Goal: Task Accomplishment & Management: Manage account settings

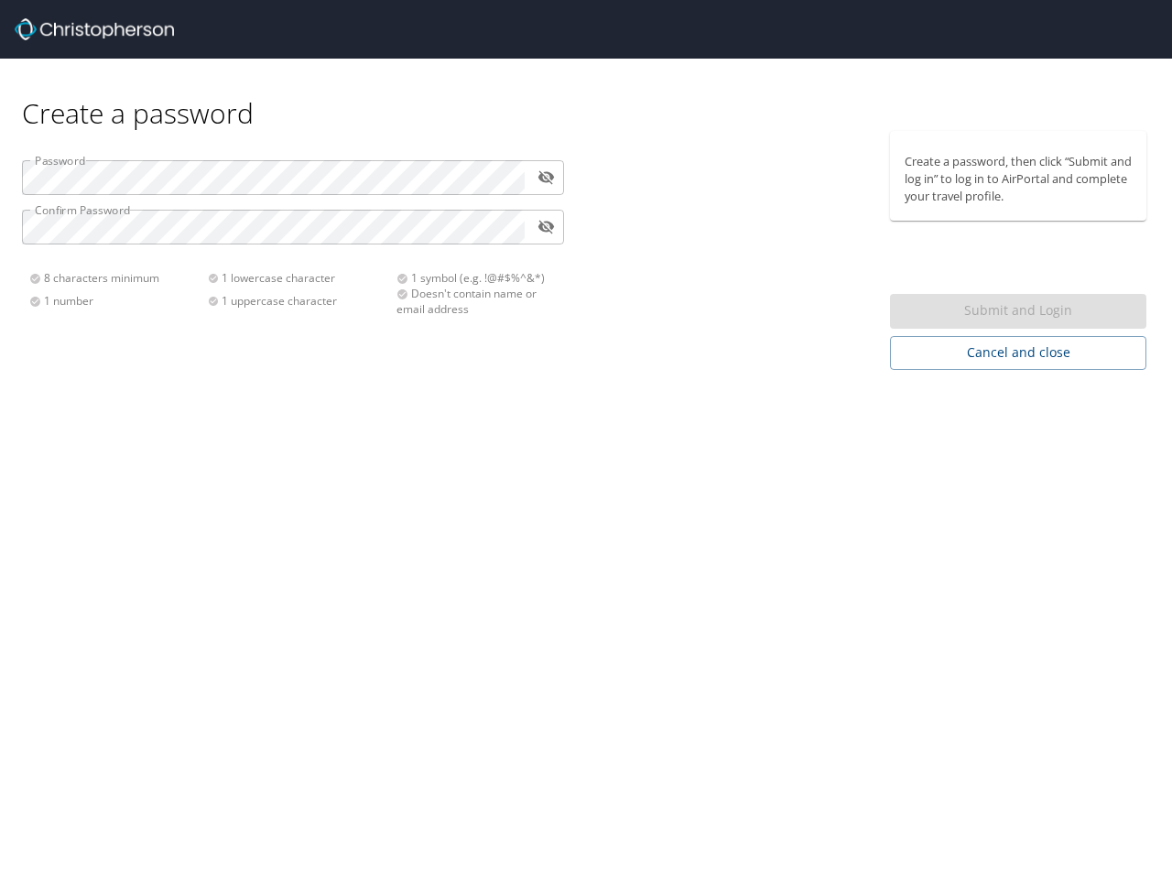
click at [586, 439] on div "Create a password Password ​ Confirm Password ​ 8 characters minimum 1 number 1…" at bounding box center [586, 439] width 1172 height 879
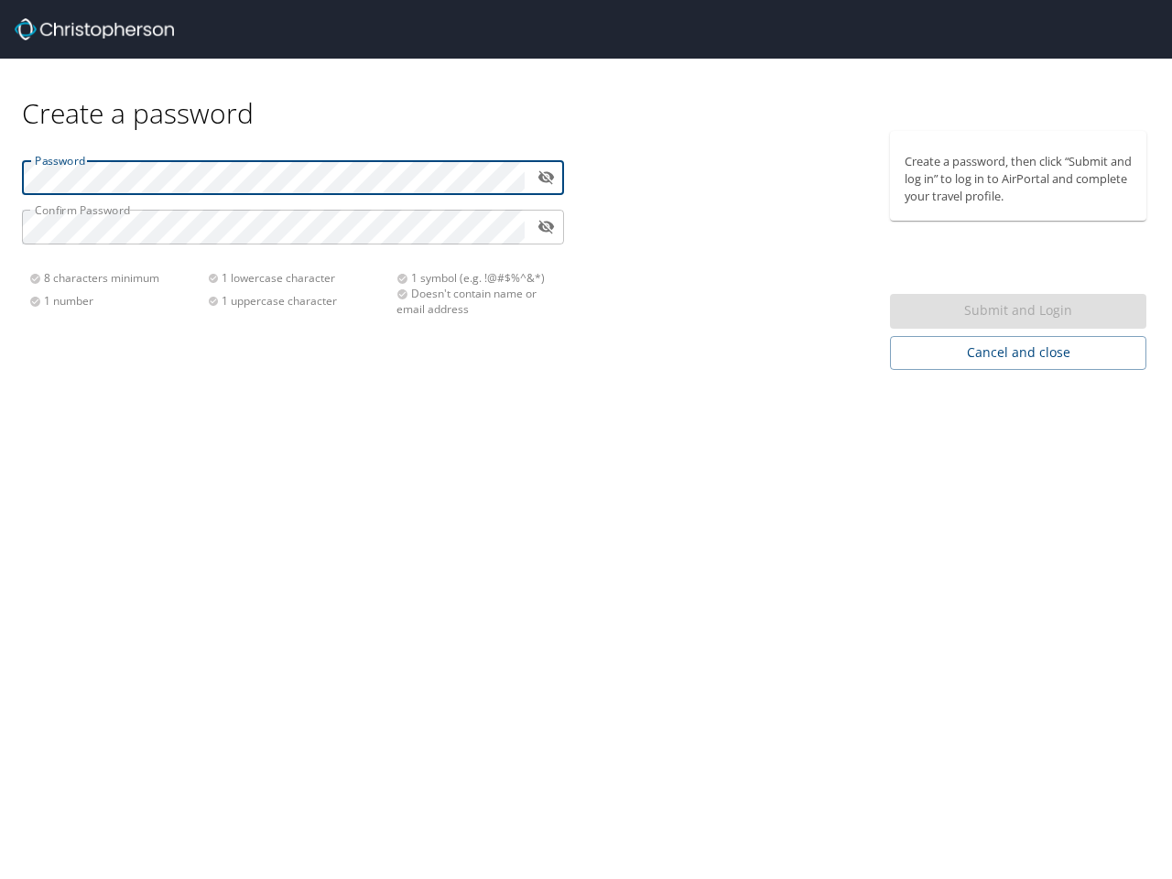
click at [546, 177] on icon "toggle password visibility" at bounding box center [545, 176] width 17 height 17
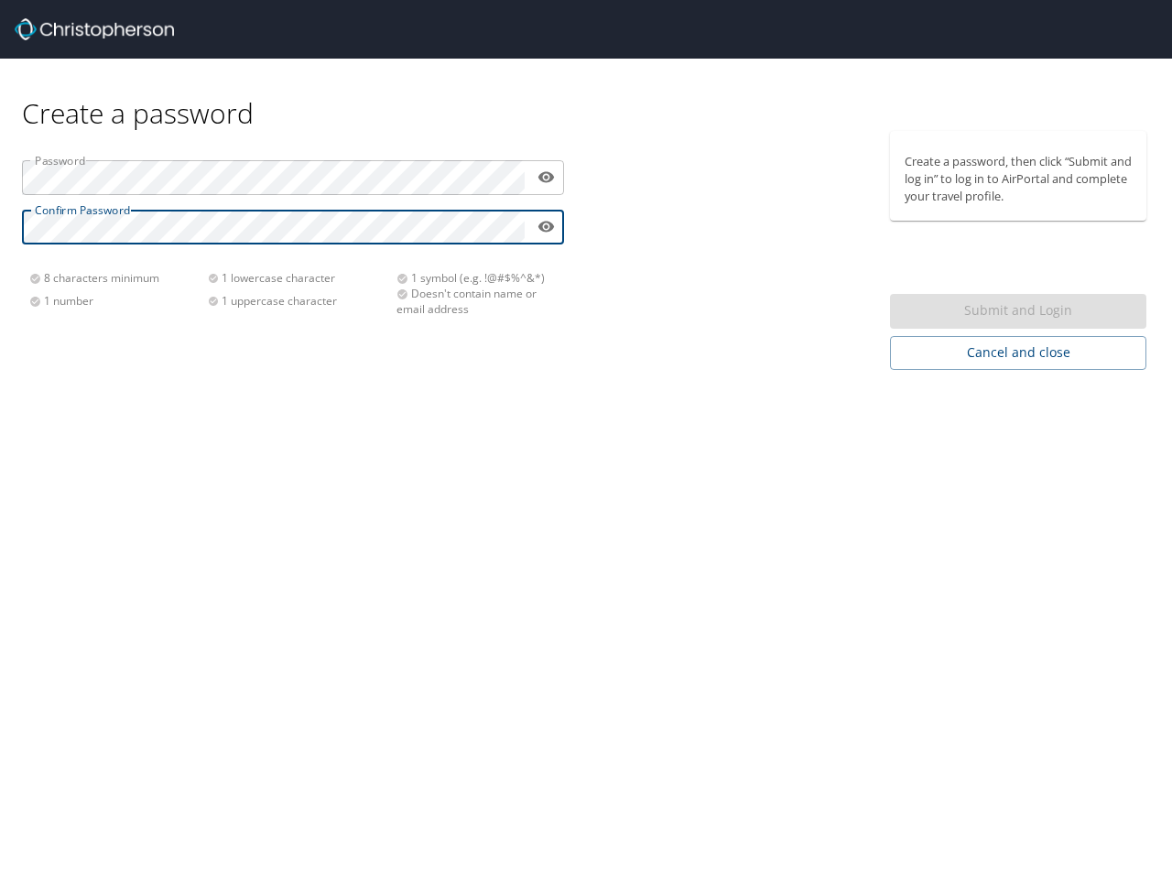
click at [546, 227] on icon "toggle password visibility" at bounding box center [546, 227] width 16 height 11
click at [1018, 311] on div "Submit and Login" at bounding box center [1018, 312] width 256 height 36
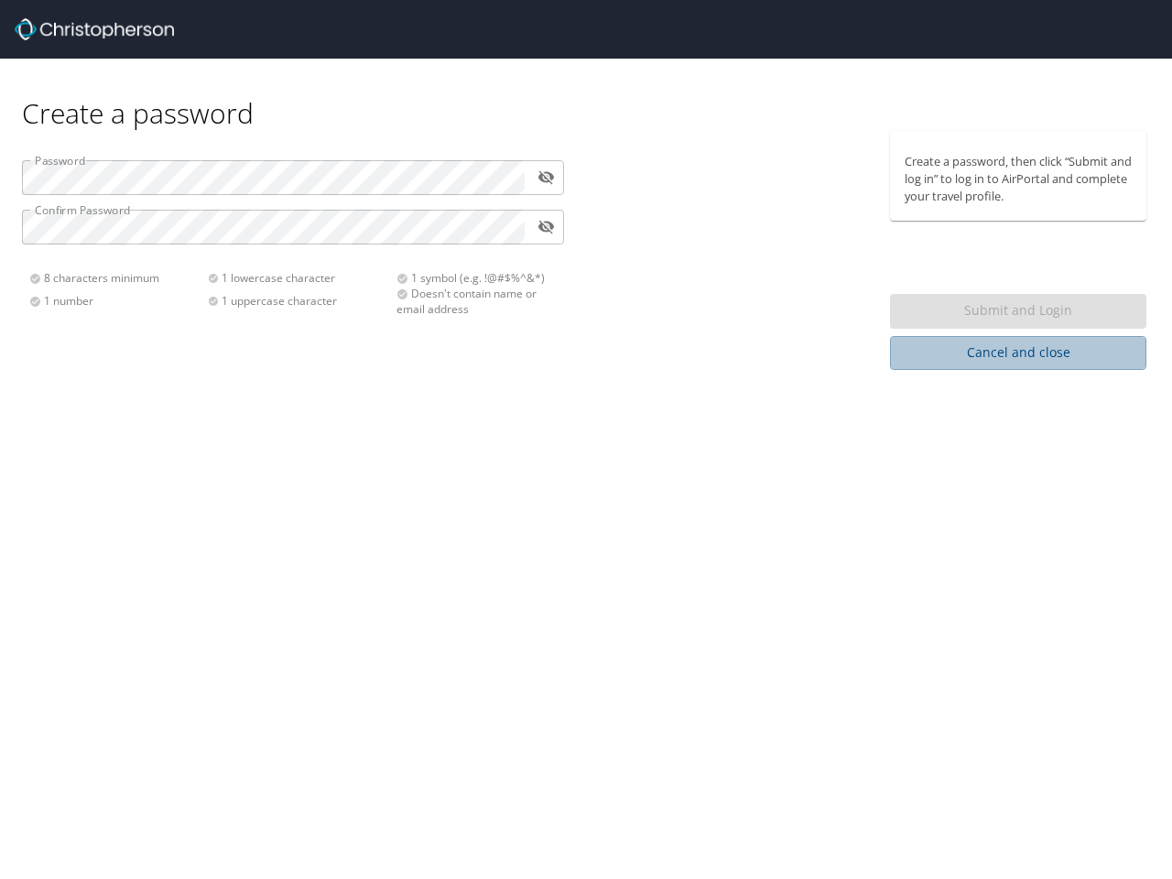
click at [1018, 352] on span "Cancel and close" at bounding box center [1017, 352] width 227 height 23
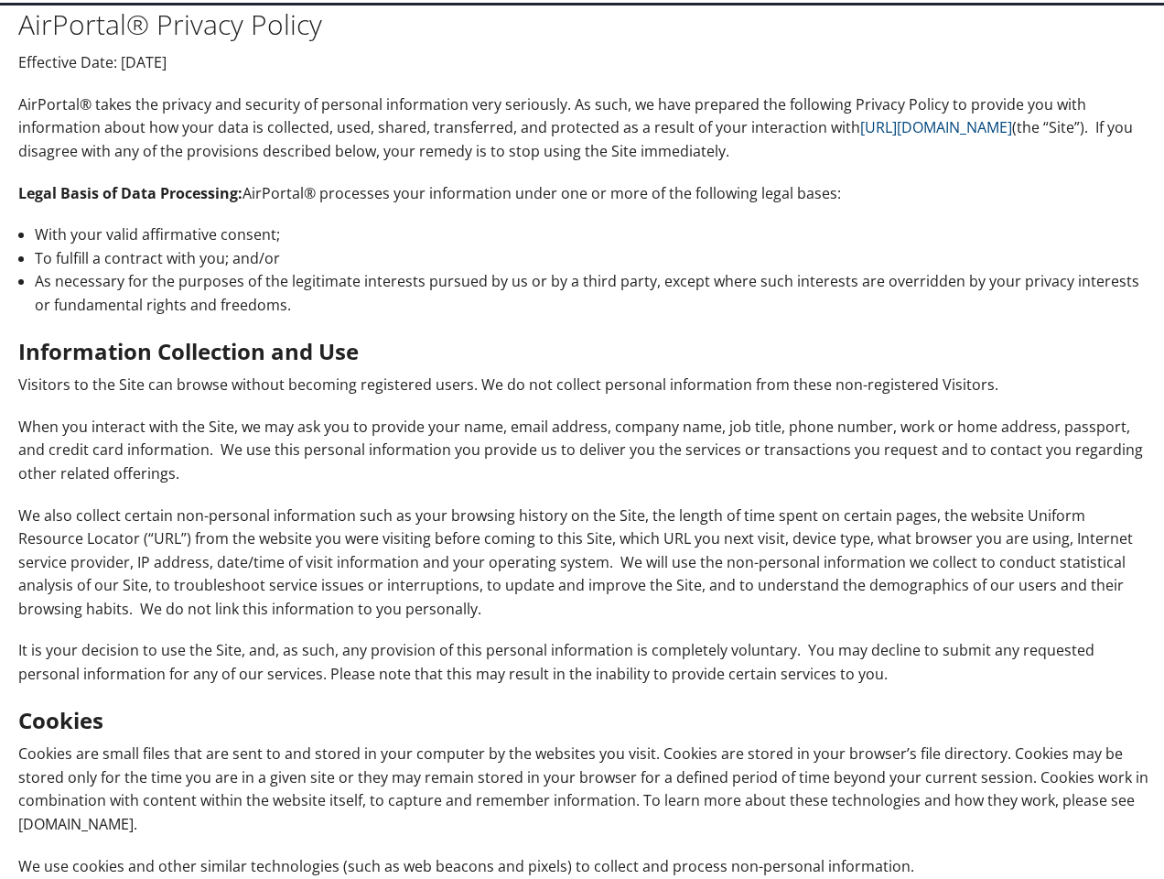
click at [582, 440] on p "When you interact with the Site, we may ask you to provide your name, email add…" at bounding box center [585, 448] width 1135 height 70
